Goal: Transaction & Acquisition: Purchase product/service

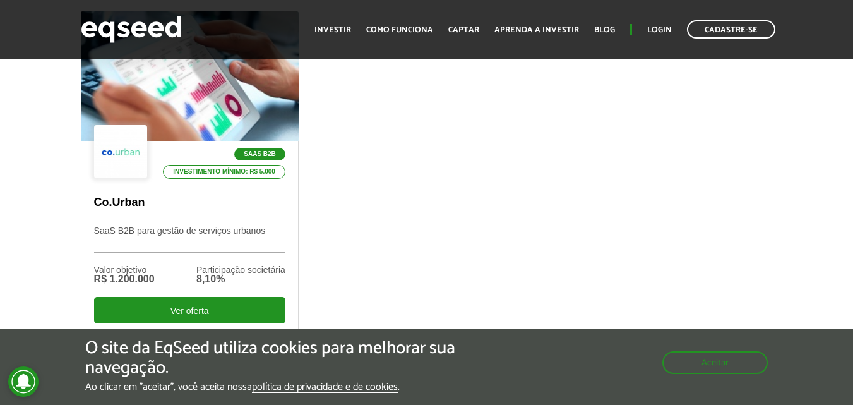
scroll to position [442, 0]
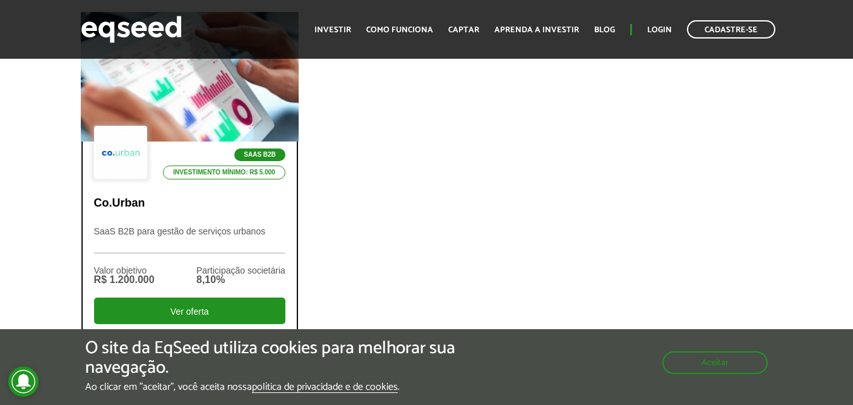
click at [169, 238] on p "SaaS B2B para gestão de serviços urbanos" at bounding box center [189, 239] width 191 height 27
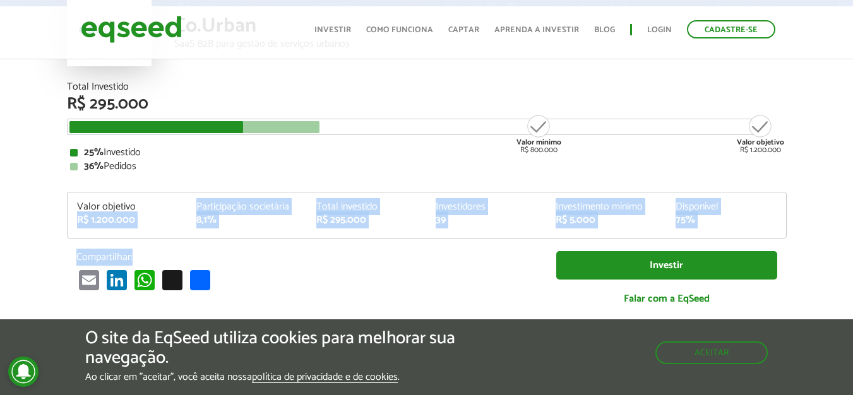
drag, startPoint x: 79, startPoint y: 218, endPoint x: 177, endPoint y: 239, distance: 99.9
click at [179, 239] on div "Total Investido R$ 295.000 Valor mínimo R$ 800.000 Valor objetivo R$ 1.200.000 …" at bounding box center [427, 200] width 720 height 236
click at [124, 229] on div "Valor objetivo R$ 1.200.000 Participação societária 8,1% Total investido R$ 295…" at bounding box center [427, 220] width 718 height 36
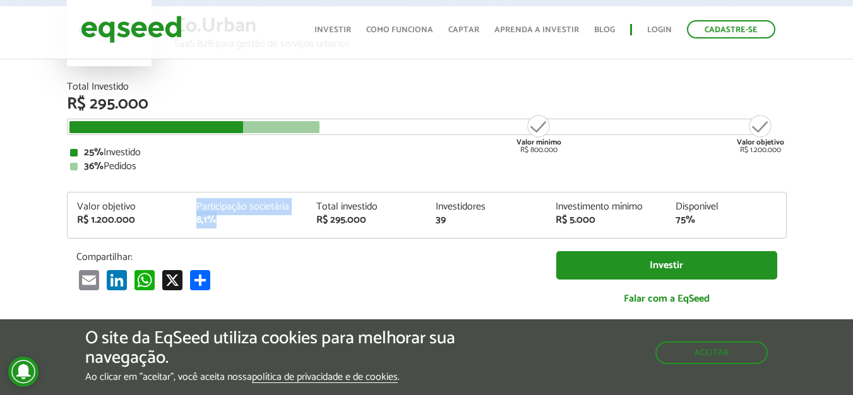
drag, startPoint x: 218, startPoint y: 231, endPoint x: 184, endPoint y: 218, distance: 36.4
click at [184, 218] on div "Valor objetivo R$ 1.200.000 Participação societária 8,1% Total investido R$ 295…" at bounding box center [427, 220] width 718 height 36
